Goal: Task Accomplishment & Management: Manage account settings

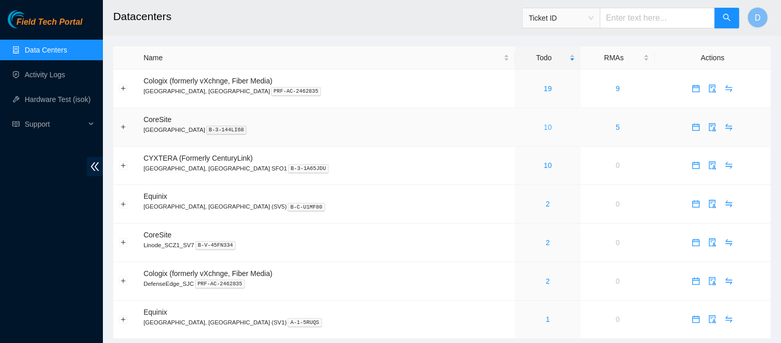
click at [544, 129] on link "10" at bounding box center [548, 127] width 8 height 8
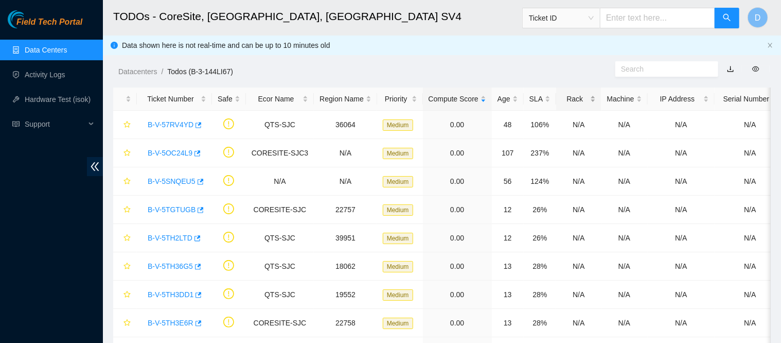
click at [564, 100] on div "Rack" at bounding box center [578, 98] width 33 height 11
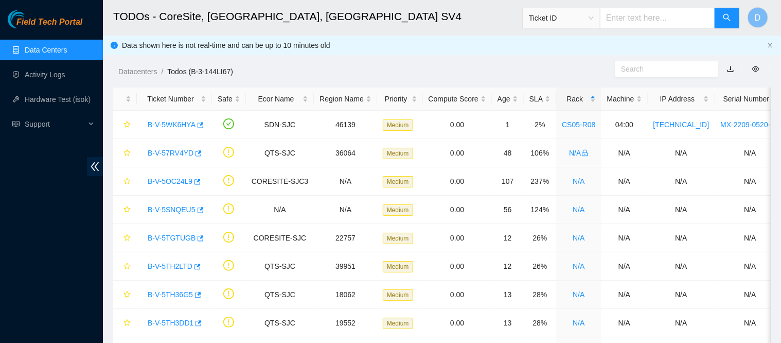
click at [67, 46] on link "Data Centers" at bounding box center [46, 50] width 42 height 8
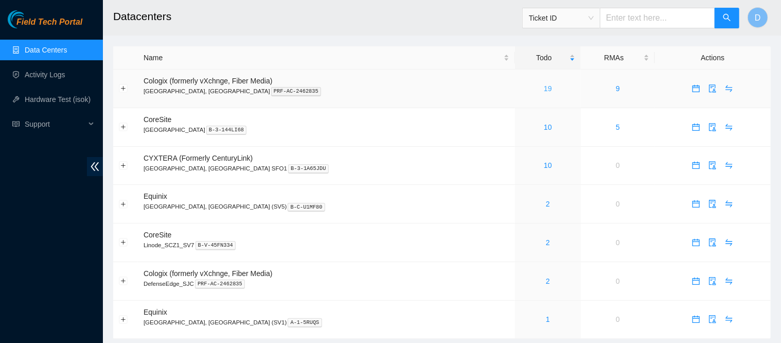
click at [544, 88] on link "19" at bounding box center [548, 88] width 8 height 8
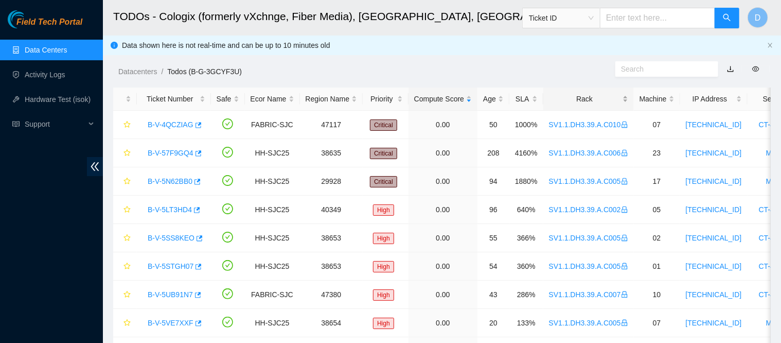
click at [559, 94] on div "Rack" at bounding box center [588, 98] width 79 height 11
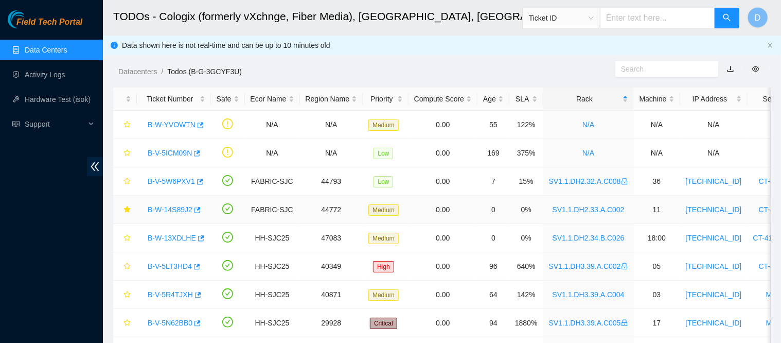
click at [164, 210] on link "B-W-14S89J2" at bounding box center [170, 209] width 45 height 8
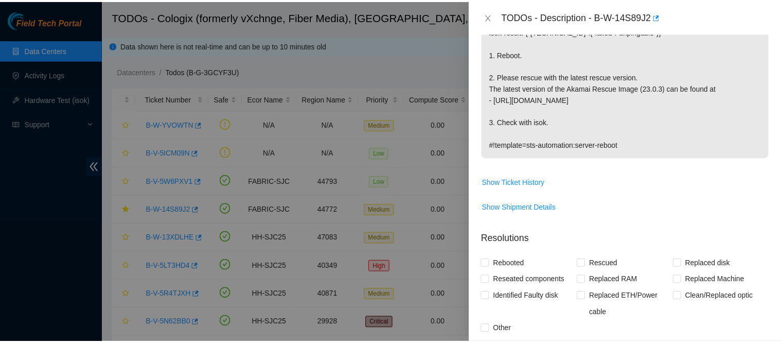
scroll to position [206, 0]
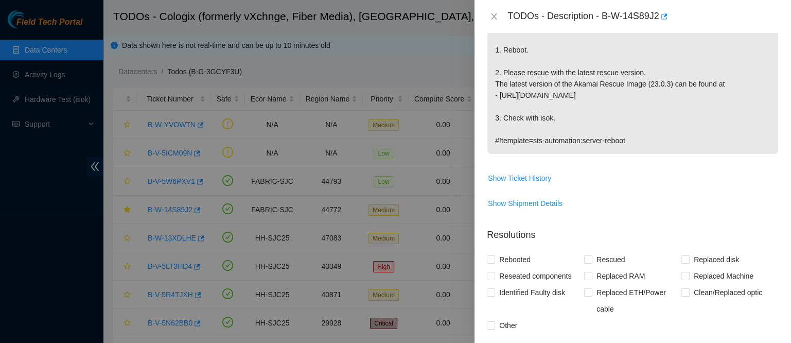
click at [497, 9] on div "TODOs - Description - B-W-14S89J2" at bounding box center [633, 16] width 292 height 16
click at [496, 10] on div "TODOs - Description - B-W-14S89J2" at bounding box center [633, 16] width 292 height 16
click at [496, 12] on icon "close" at bounding box center [494, 16] width 8 height 8
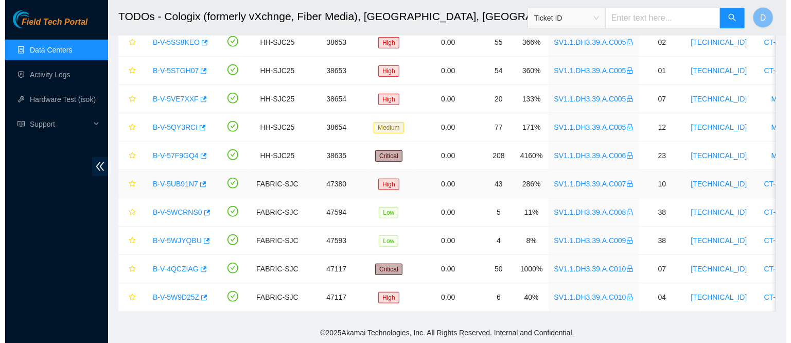
scroll to position [307, 0]
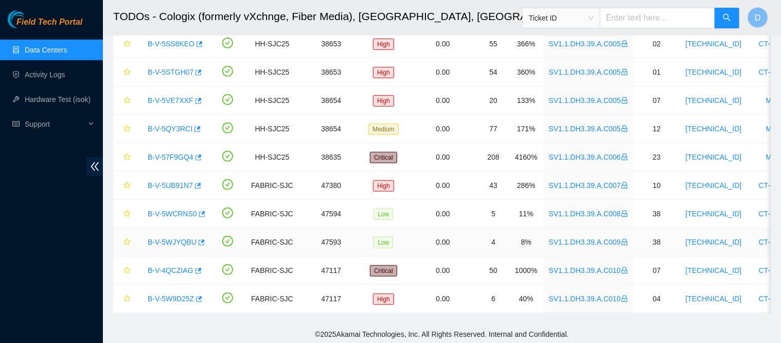
click at [165, 238] on link "B-V-5WJYQBU" at bounding box center [172, 242] width 49 height 8
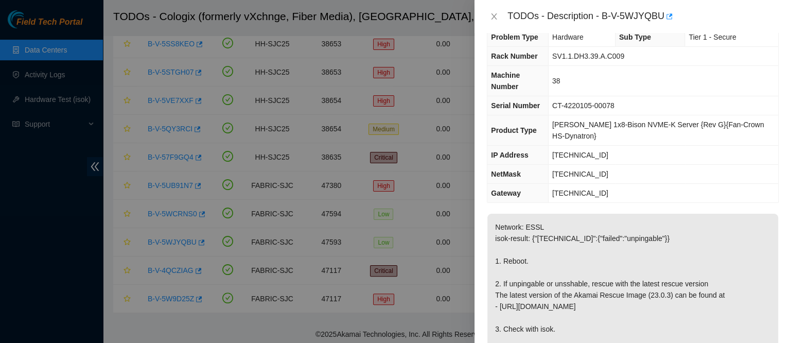
scroll to position [11, 0]
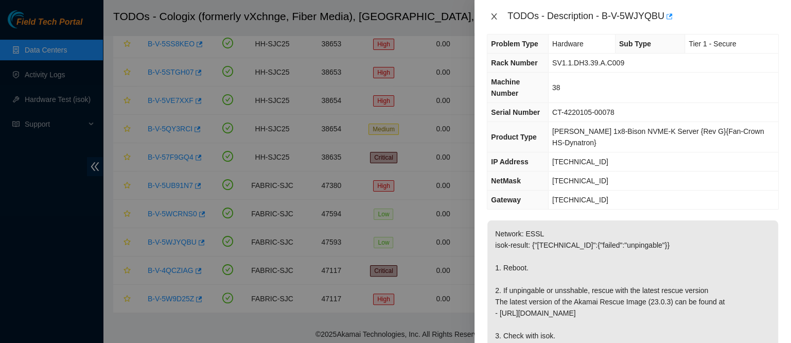
click at [495, 19] on icon "close" at bounding box center [494, 16] width 8 height 8
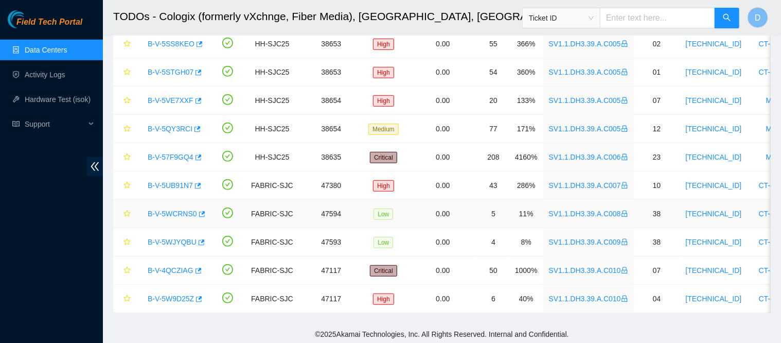
click at [168, 209] on link "B-V-5WCRNS0" at bounding box center [172, 213] width 49 height 8
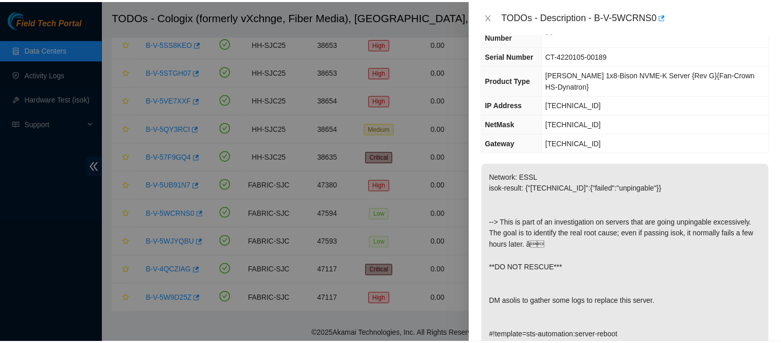
scroll to position [0, 0]
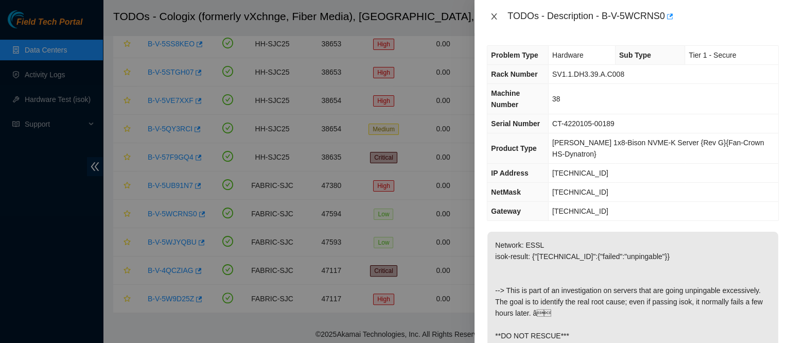
click at [495, 19] on icon "close" at bounding box center [494, 16] width 8 height 8
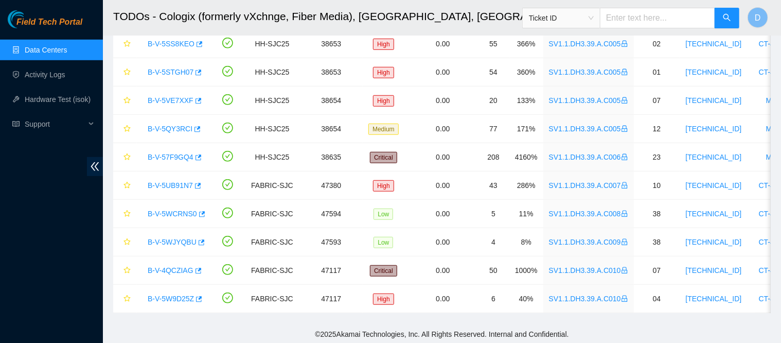
click at [64, 46] on link "Data Centers" at bounding box center [46, 50] width 42 height 8
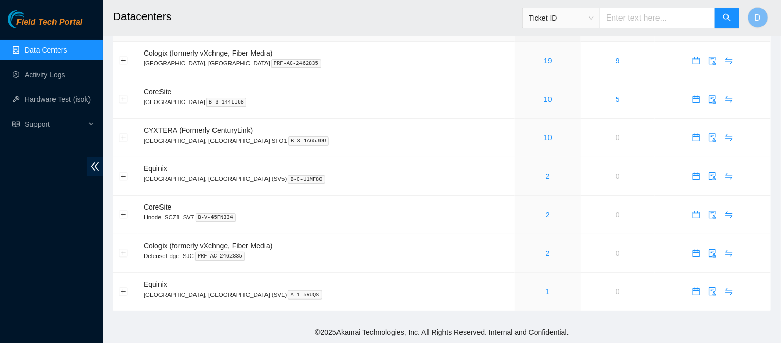
scroll to position [32, 0]
click at [546, 211] on link "2" at bounding box center [548, 214] width 4 height 8
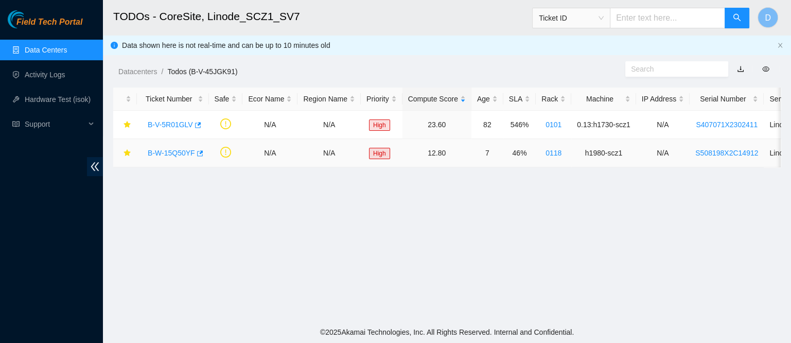
click at [174, 152] on link "B-W-15Q50YF" at bounding box center [171, 153] width 47 height 8
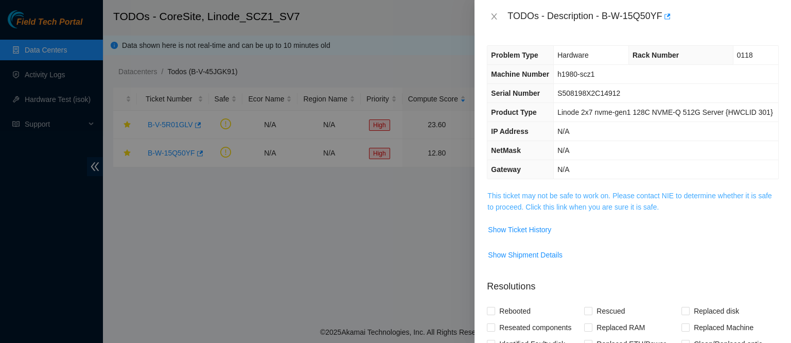
click at [546, 211] on link "This ticket may not be safe to work on. Please contact NIE to determine whether…" at bounding box center [629, 201] width 284 height 20
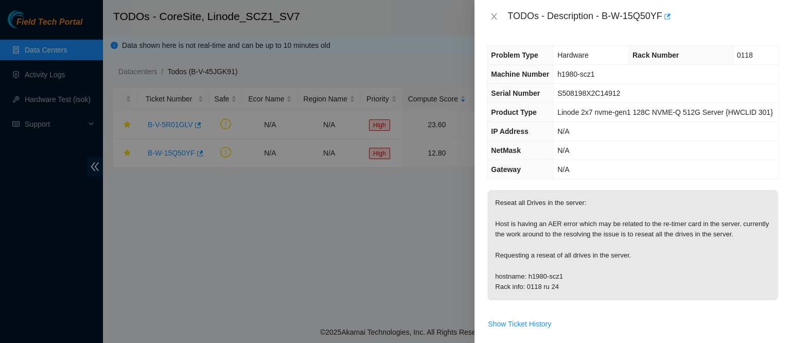
click at [499, 23] on div "TODOs - Description - B-W-15Q50YF" at bounding box center [633, 16] width 292 height 16
click at [494, 19] on icon "close" at bounding box center [494, 16] width 8 height 8
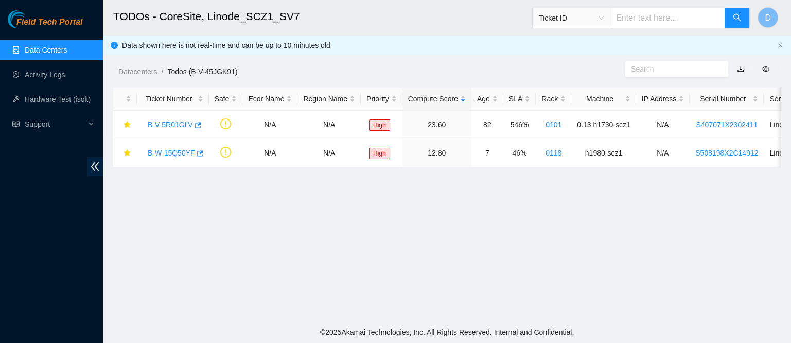
click at [25, 46] on link "Data Centers" at bounding box center [46, 50] width 42 height 8
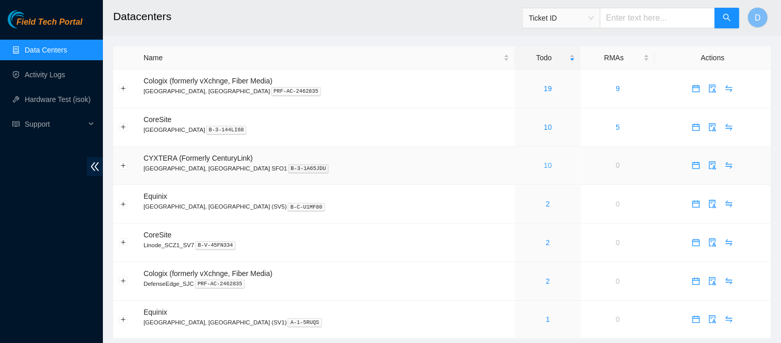
click at [544, 161] on link "10" at bounding box center [548, 165] width 8 height 8
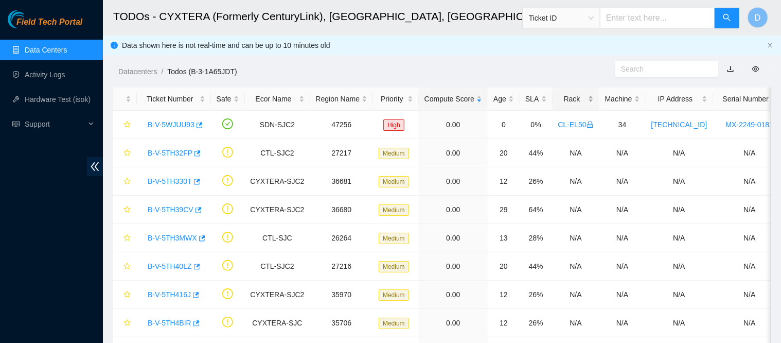
click at [567, 93] on div "Rack" at bounding box center [575, 98] width 35 height 11
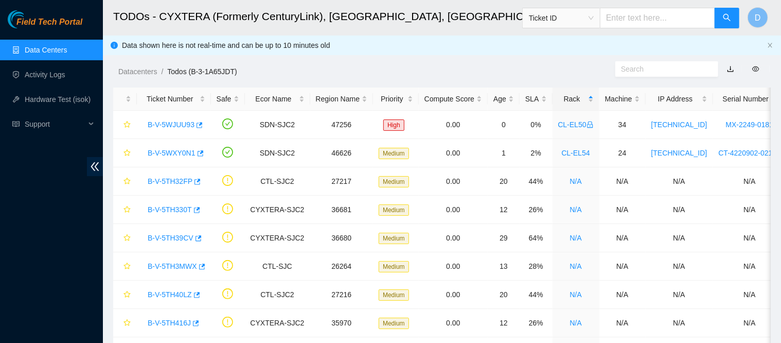
click at [63, 46] on link "Data Centers" at bounding box center [46, 50] width 42 height 8
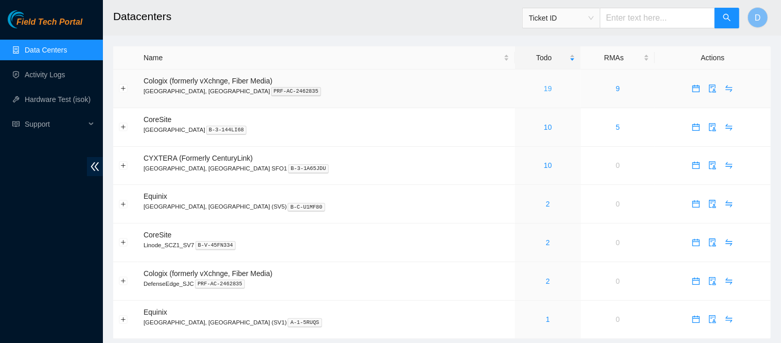
click at [544, 88] on link "19" at bounding box center [548, 88] width 8 height 8
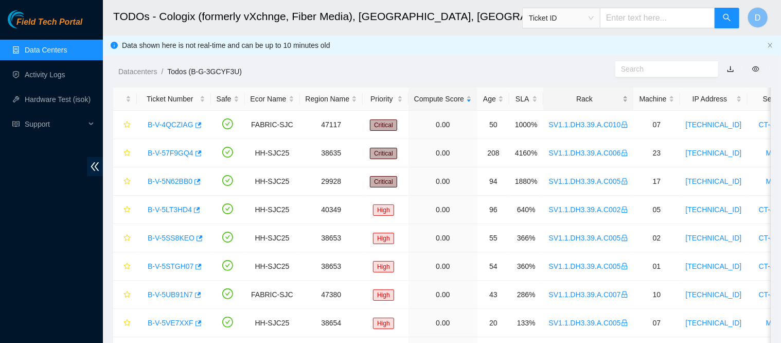
click at [566, 101] on div "Rack" at bounding box center [588, 98] width 79 height 11
